Goal: Task Accomplishment & Management: Use online tool/utility

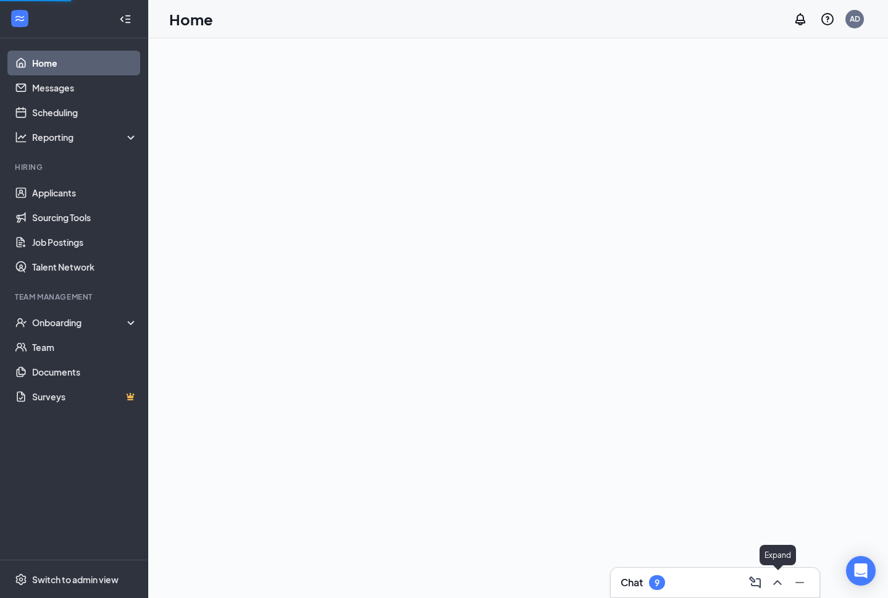
click at [770, 588] on icon "ChevronUp" at bounding box center [777, 582] width 15 height 15
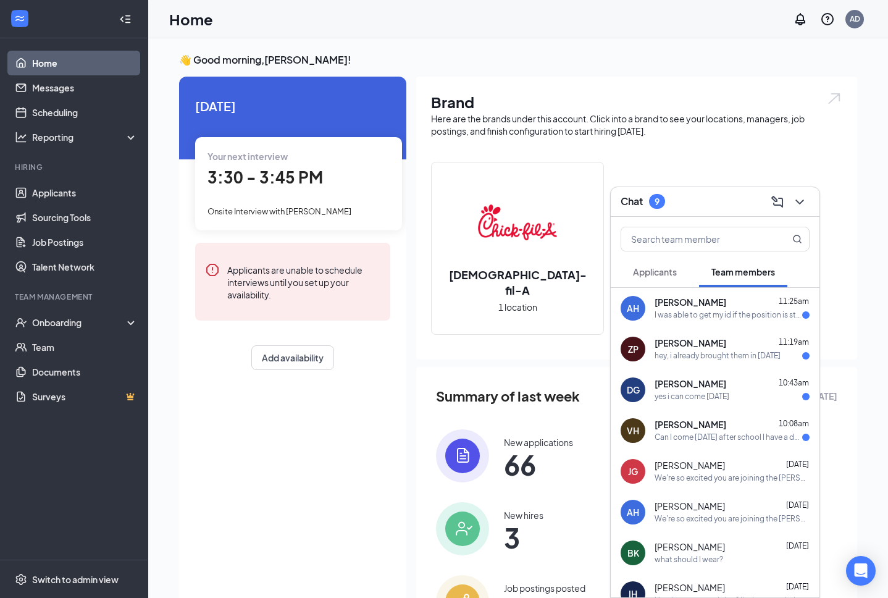
click at [663, 267] on span "Applicants" at bounding box center [655, 271] width 44 height 11
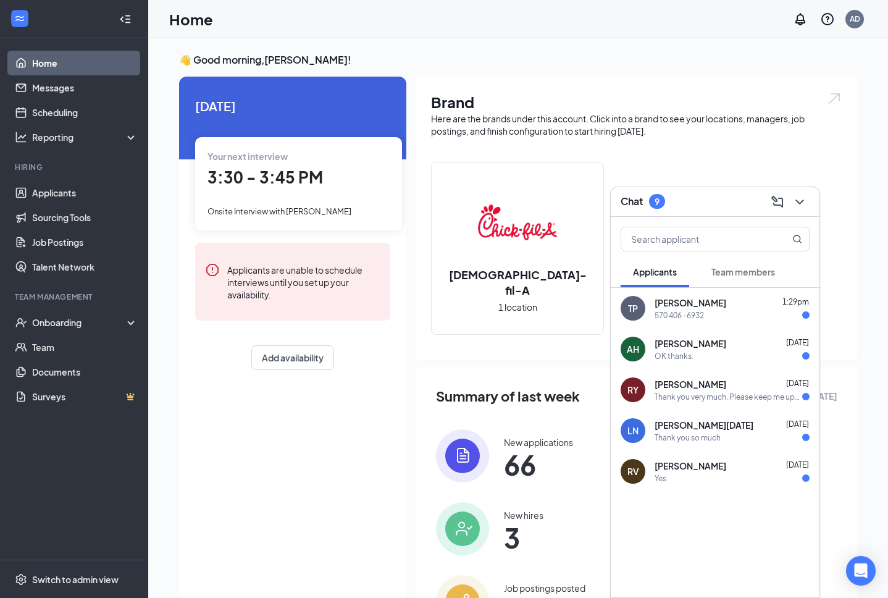
click at [736, 282] on button "Team members" at bounding box center [743, 271] width 88 height 31
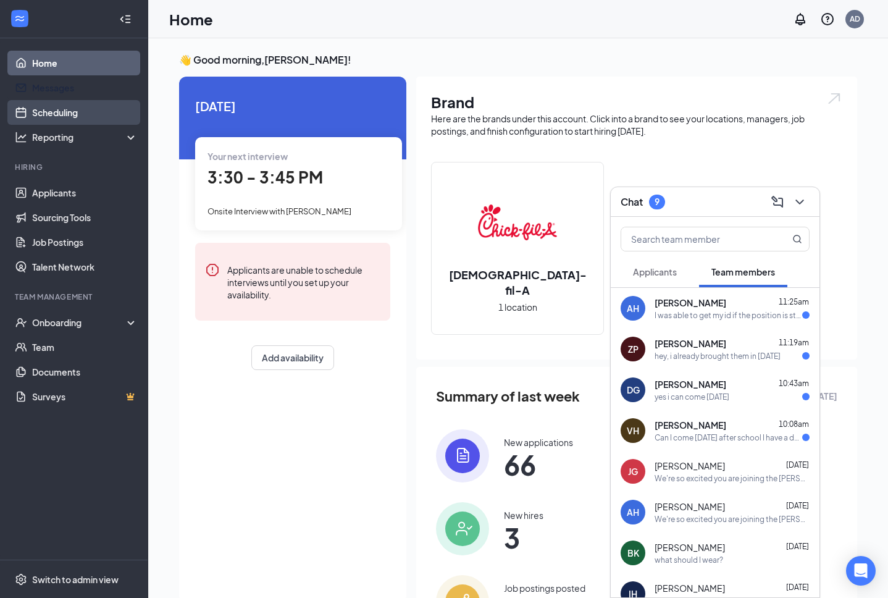
click at [52, 118] on link "Scheduling" at bounding box center [85, 112] width 106 height 25
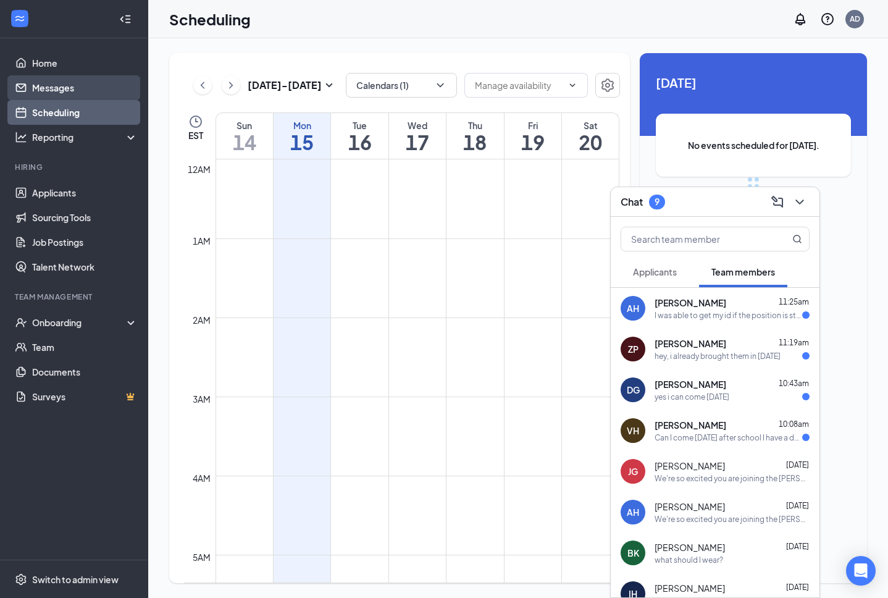
scroll to position [607, 0]
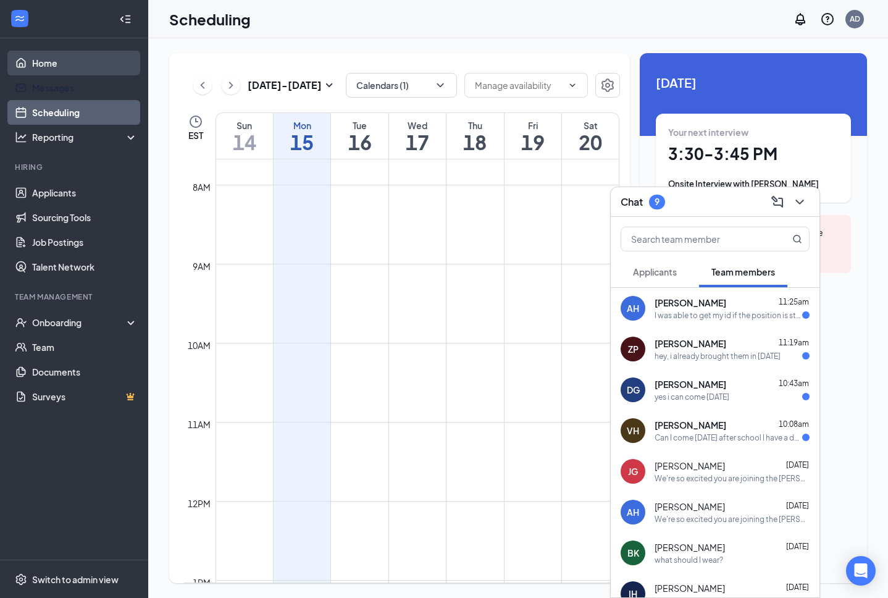
click at [59, 72] on link "Home" at bounding box center [85, 63] width 106 height 25
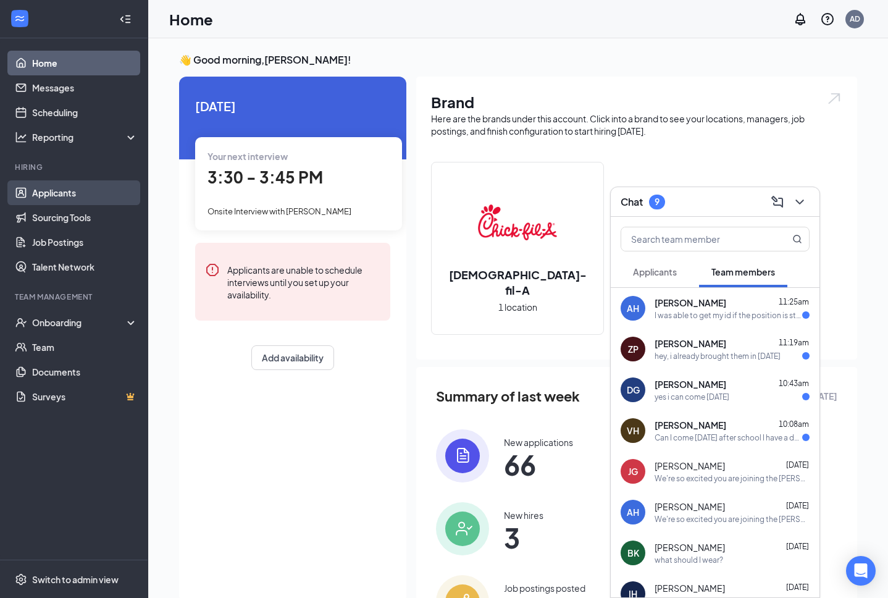
click at [80, 194] on link "Applicants" at bounding box center [85, 192] width 106 height 25
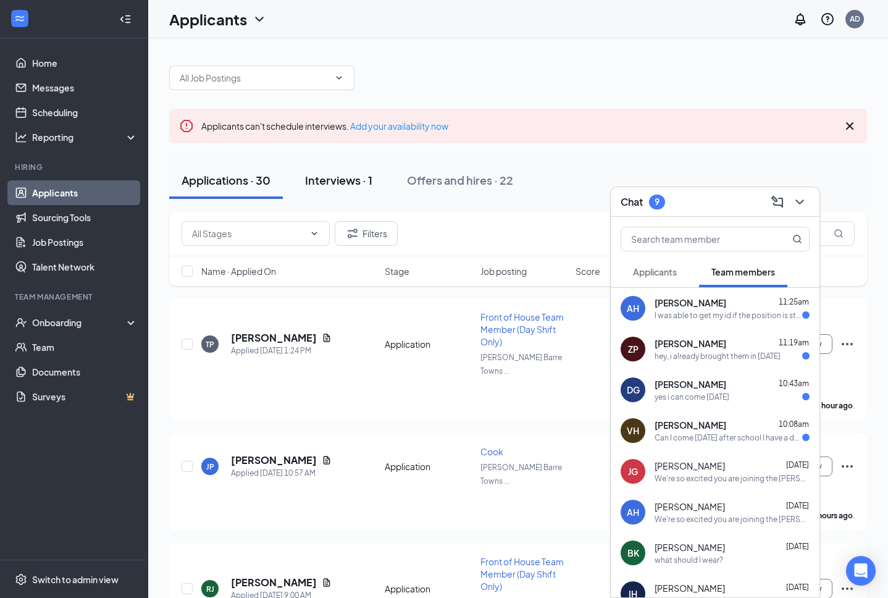
click at [330, 174] on div "Interviews · 1" at bounding box center [338, 179] width 67 height 15
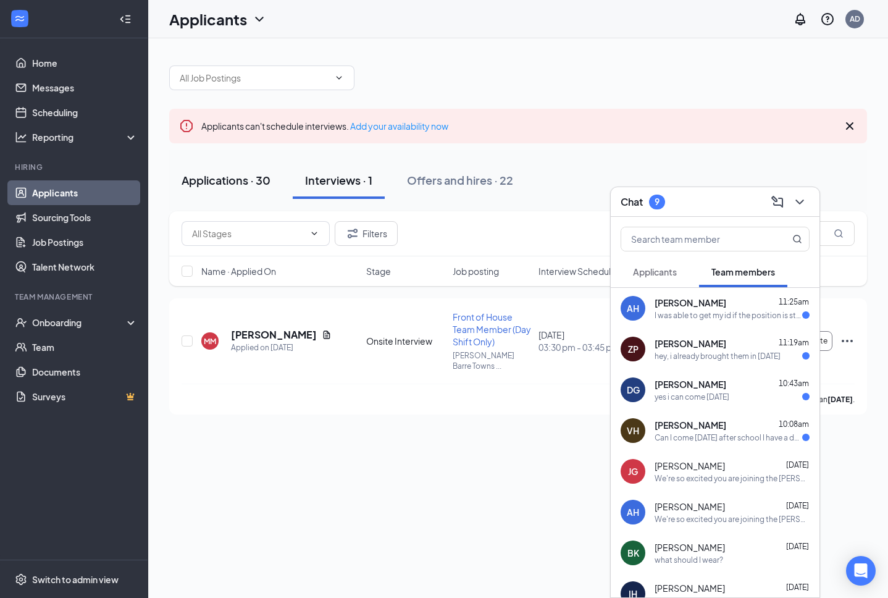
click at [234, 184] on div "Applications · 30" at bounding box center [226, 179] width 89 height 15
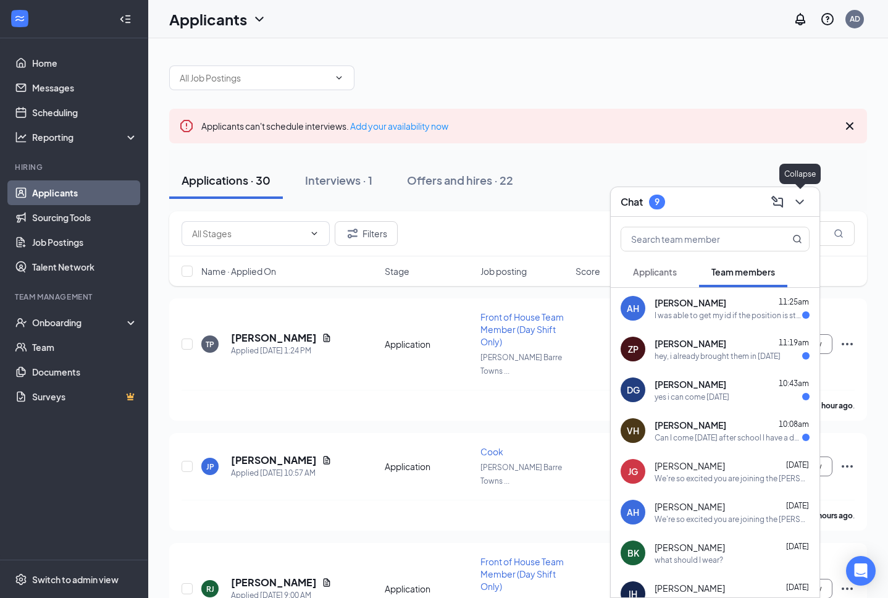
click at [803, 199] on icon "ChevronDown" at bounding box center [799, 202] width 15 height 15
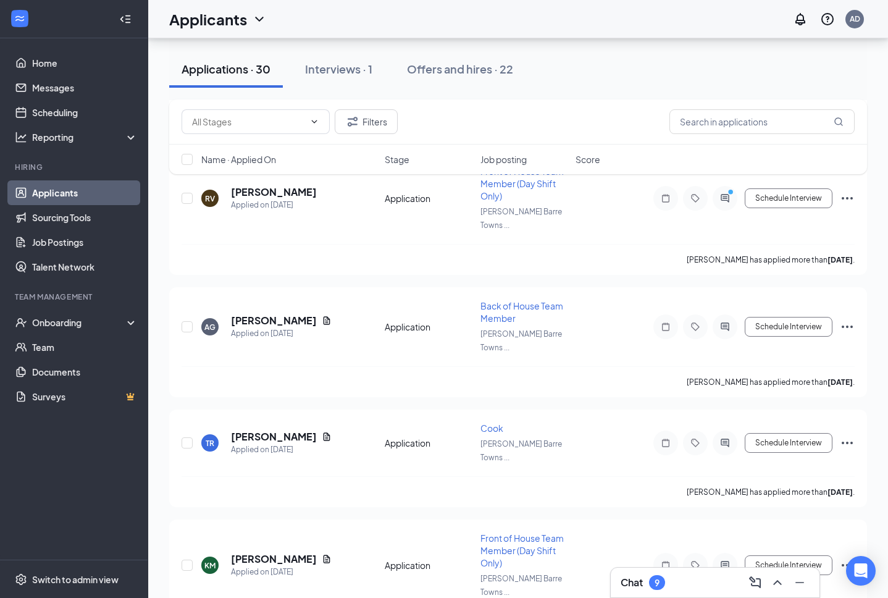
scroll to position [2973, 0]
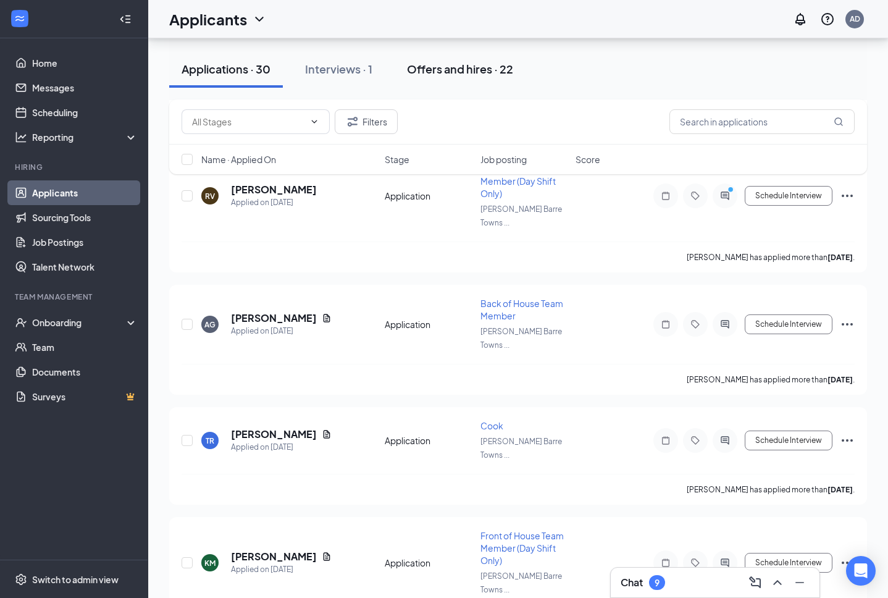
click at [457, 69] on div "Offers and hires · 22" at bounding box center [460, 68] width 106 height 15
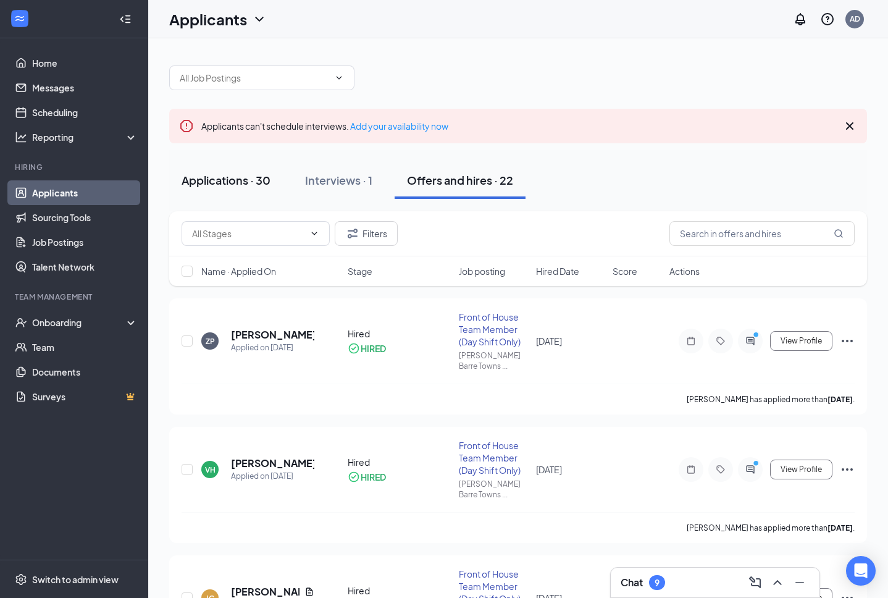
click at [235, 174] on div "Applications · 30" at bounding box center [226, 179] width 89 height 15
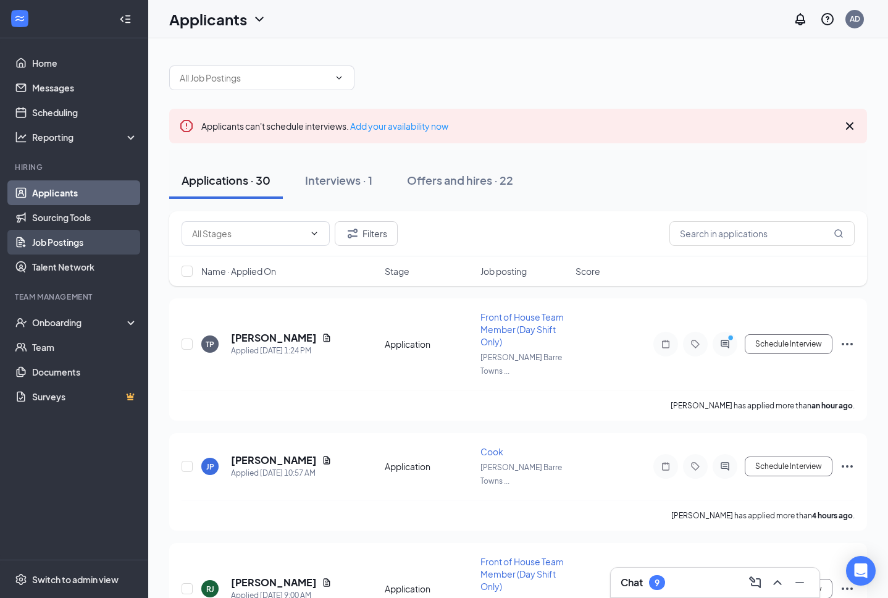
click at [70, 237] on link "Job Postings" at bounding box center [85, 242] width 106 height 25
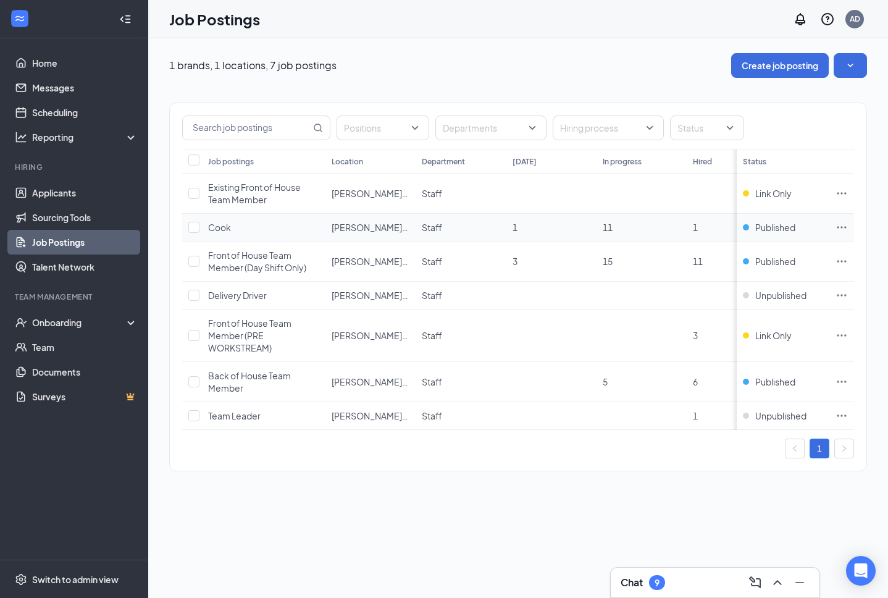
click at [840, 227] on icon "Ellipses" at bounding box center [842, 227] width 12 height 12
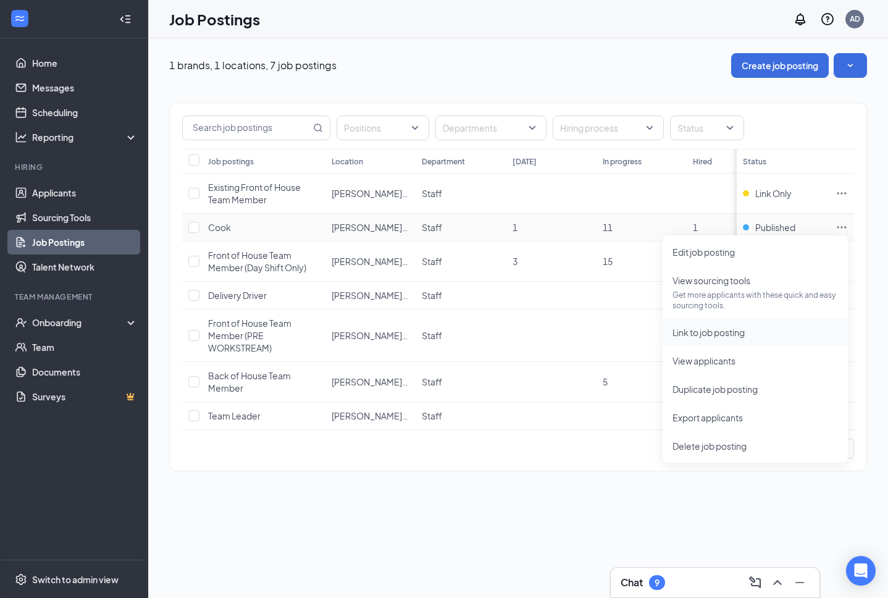
click at [720, 332] on span "Link to job posting" at bounding box center [709, 332] width 72 height 11
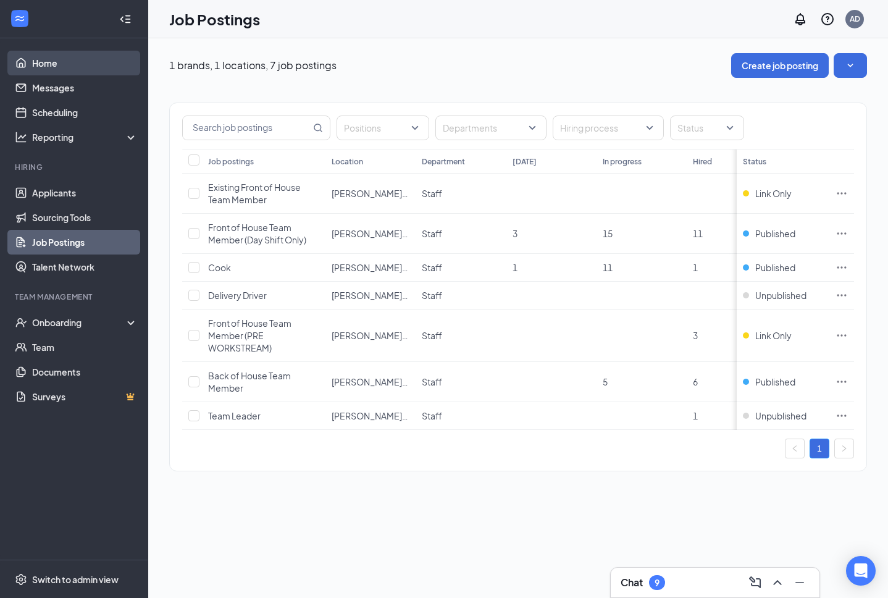
click at [44, 61] on link "Home" at bounding box center [85, 63] width 106 height 25
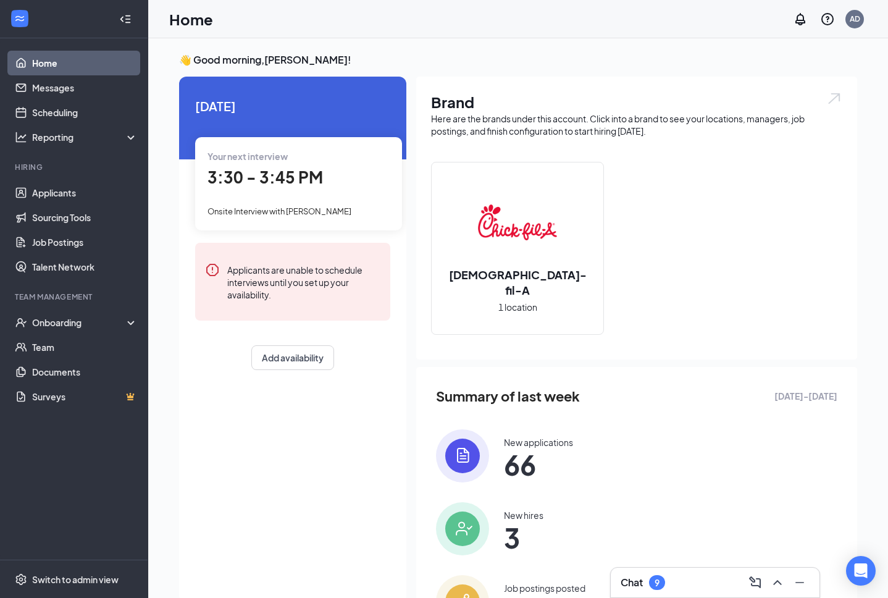
click at [771, 585] on icon "ChevronUp" at bounding box center [777, 582] width 15 height 15
